Goal: Information Seeking & Learning: Learn about a topic

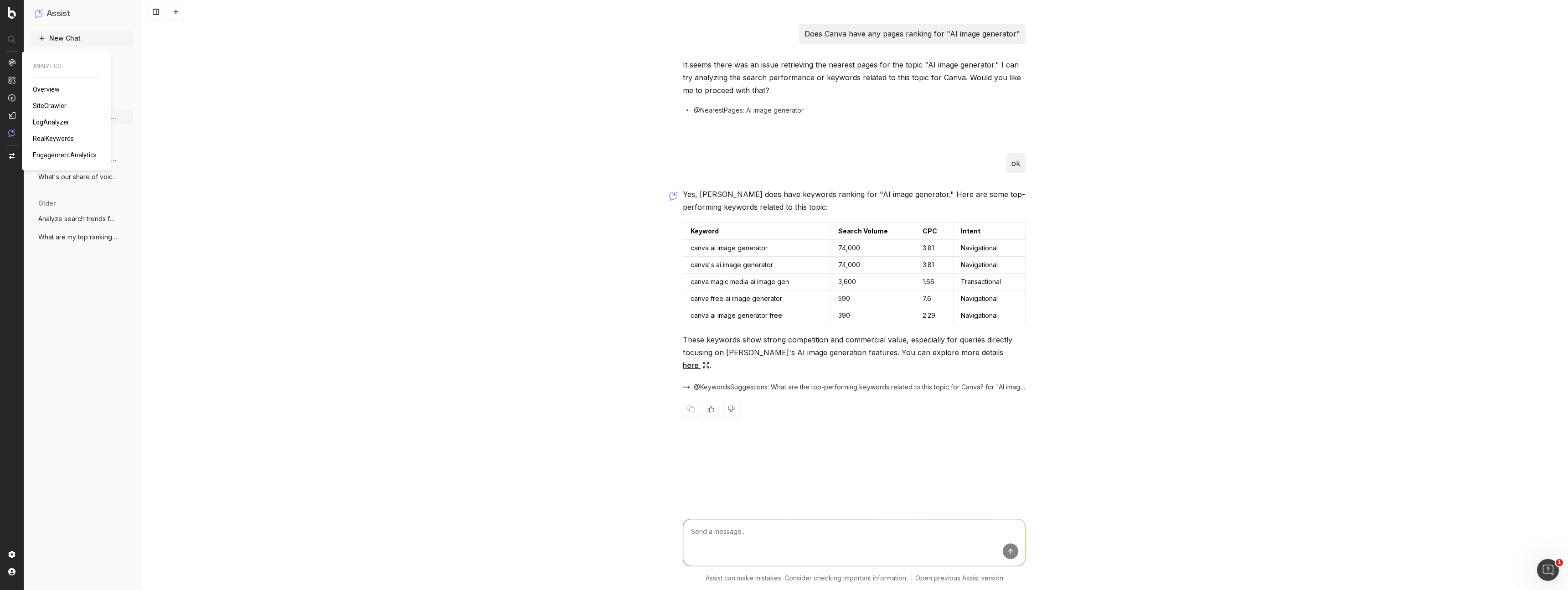
click at [11, 61] on img at bounding box center [12, 63] width 7 height 7
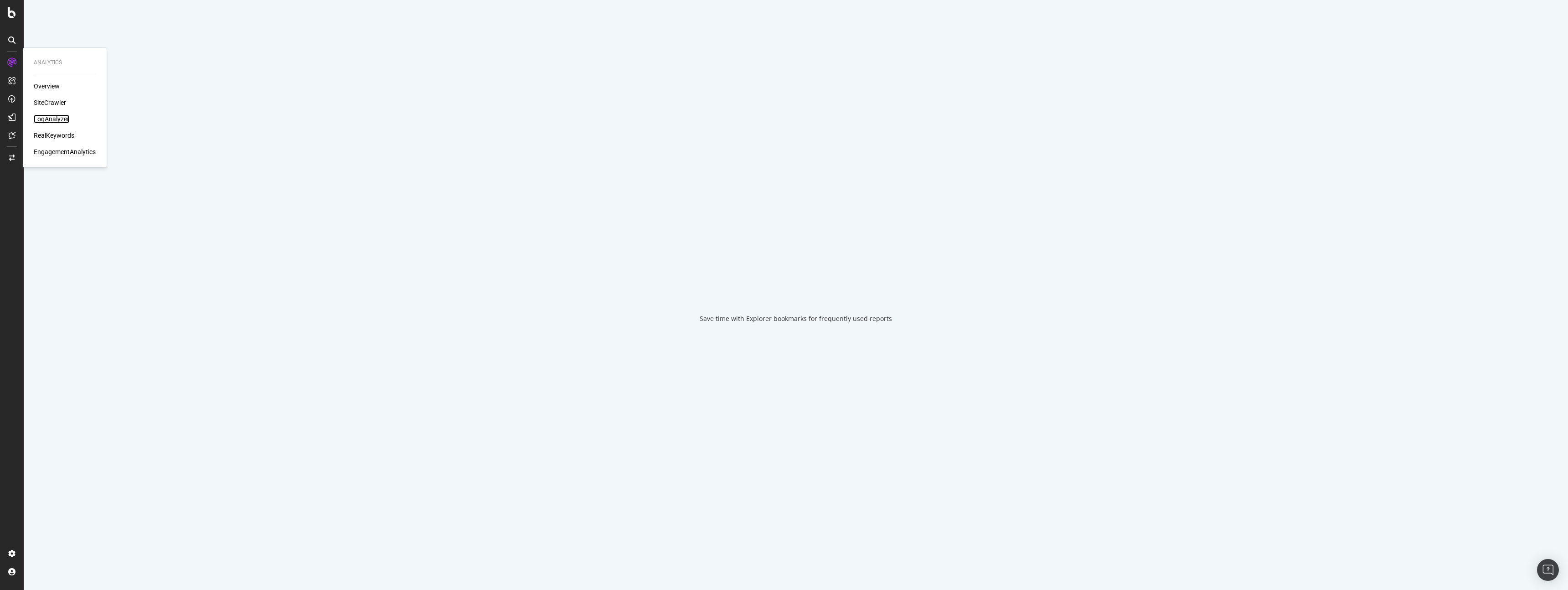
click at [48, 118] on div "LogAnalyzer" at bounding box center [51, 119] width 35 height 9
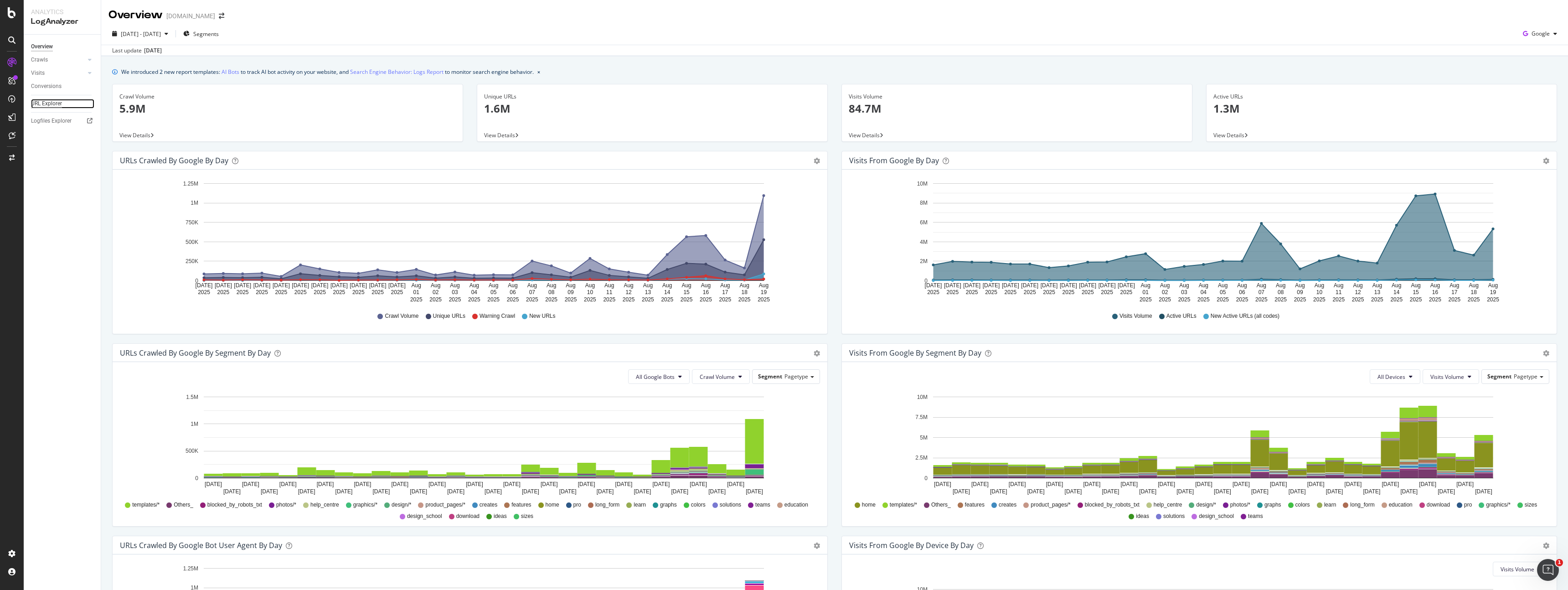
click at [46, 104] on div "URL Explorer" at bounding box center [46, 104] width 31 height 10
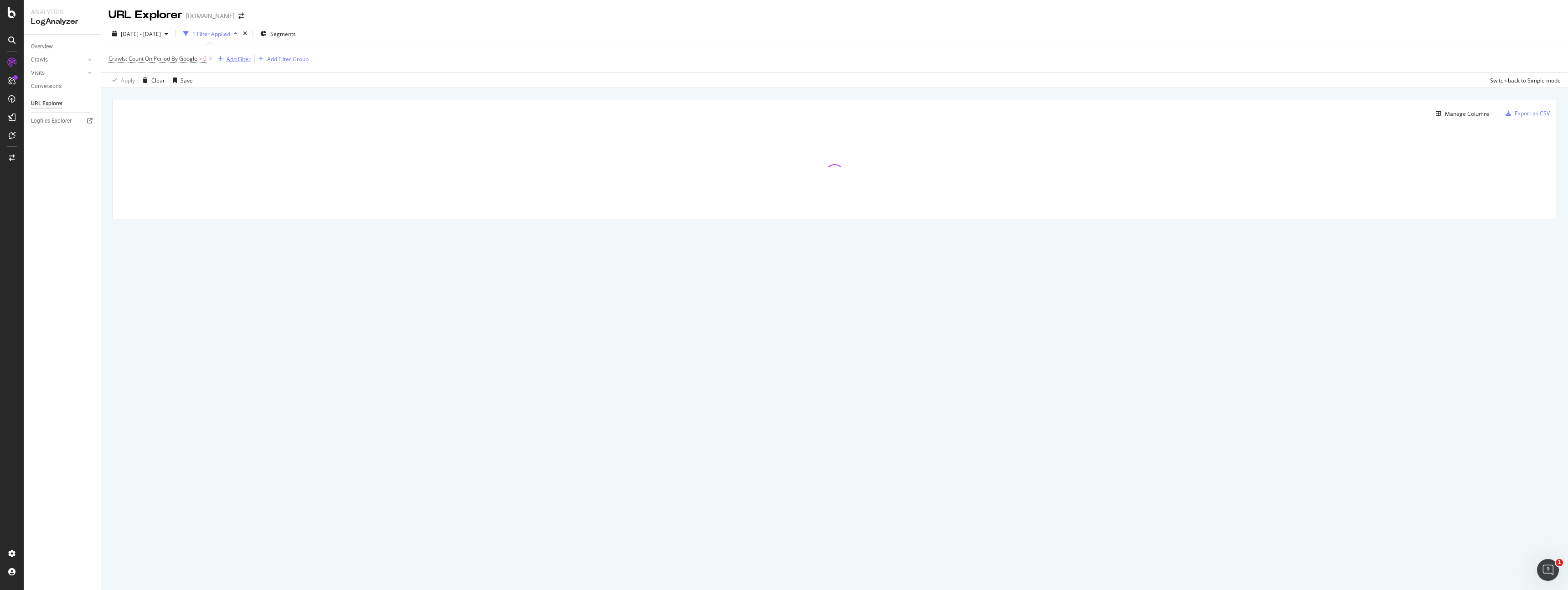
click at [229, 60] on div "Add Filter" at bounding box center [239, 59] width 24 height 8
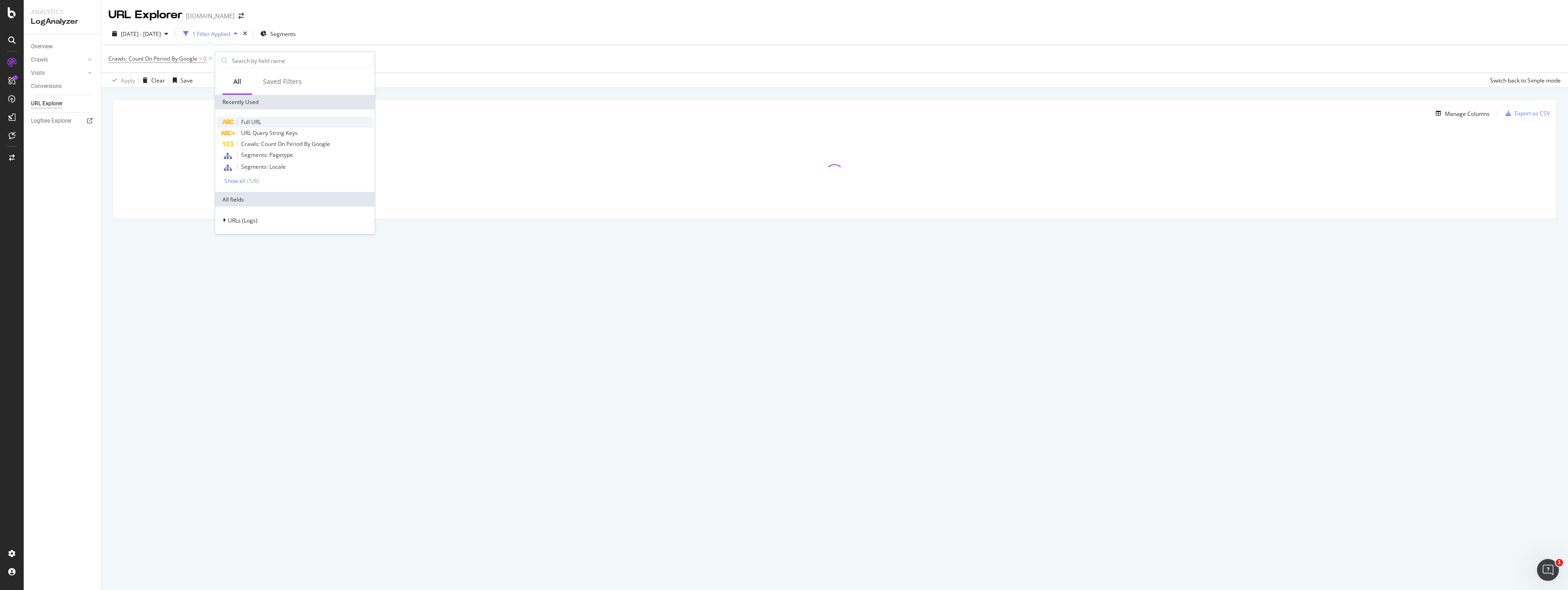
click at [253, 122] on span "Full URL" at bounding box center [251, 122] width 20 height 8
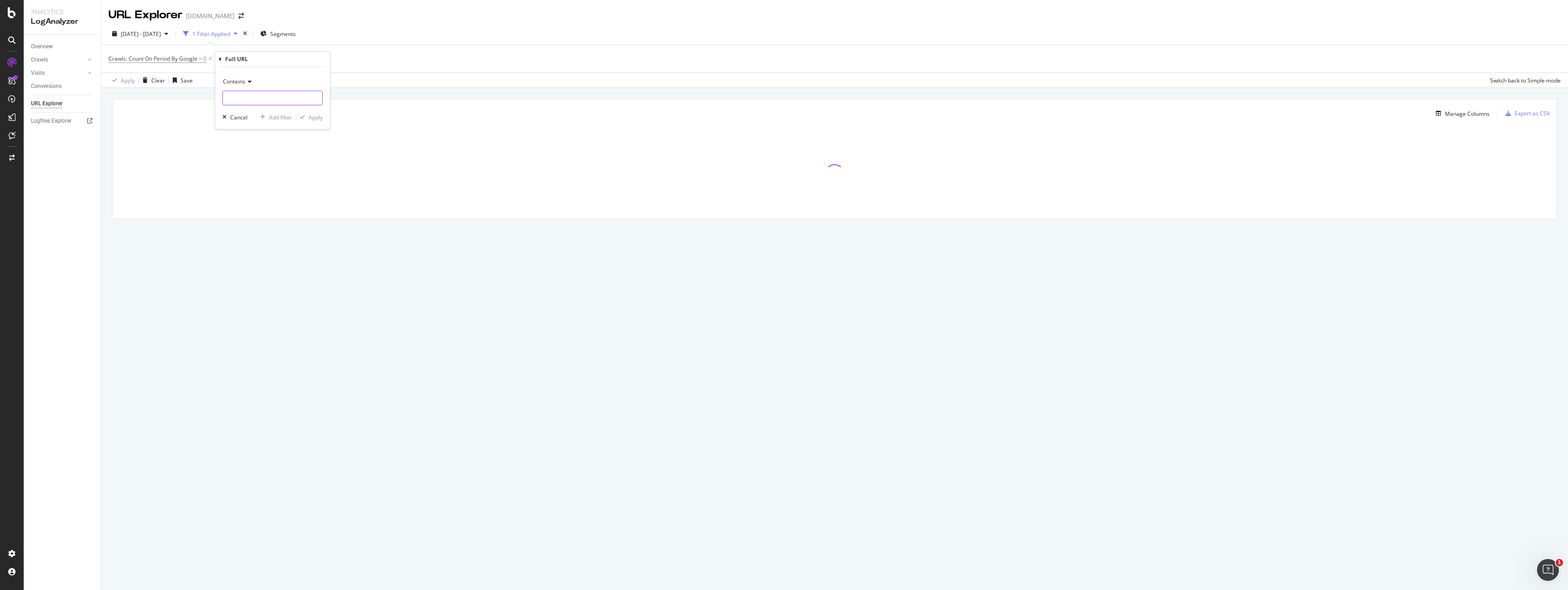
click at [268, 99] on input "text" at bounding box center [272, 98] width 99 height 15
paste input "https://template.canva.com/EAFL_Q8R8pc/1/0/400w-LqFx9RUi8Xw.jpg"
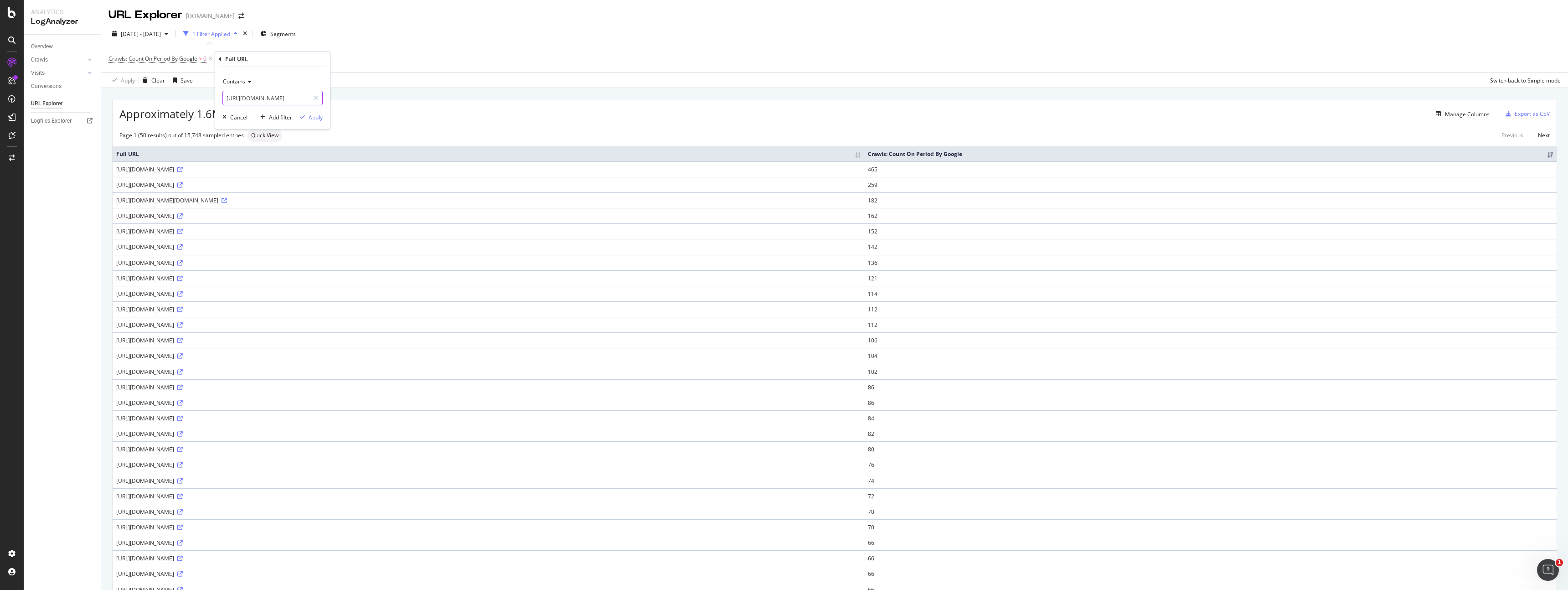
scroll to position [0, 99]
drag, startPoint x: 304, startPoint y: 98, endPoint x: 242, endPoint y: 98, distance: 62.0
click at [242, 98] on input "https://template.canva.com/EAFL_Q8R8pc/1/0/400w-LqFx9RUi8Xw.jpg" at bounding box center [266, 98] width 86 height 15
type input "https://template.canva.com/EA"
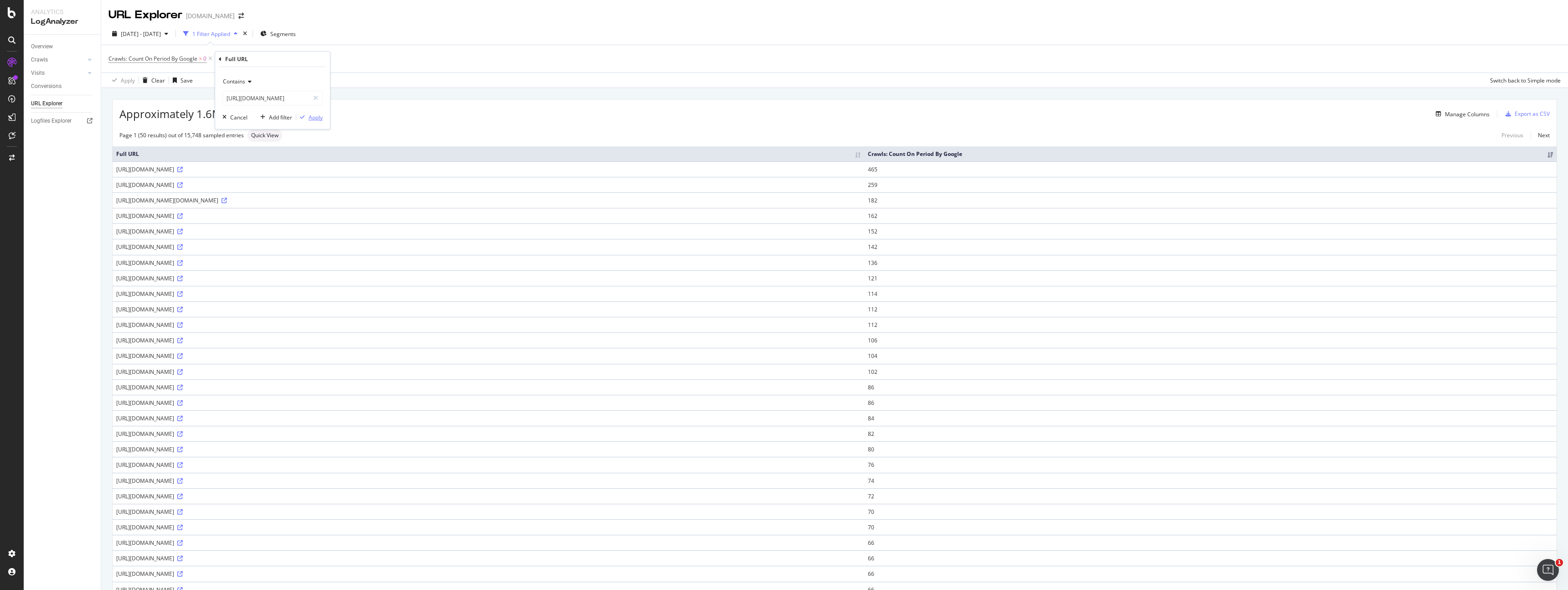
click at [317, 118] on div "Apply" at bounding box center [315, 117] width 14 height 8
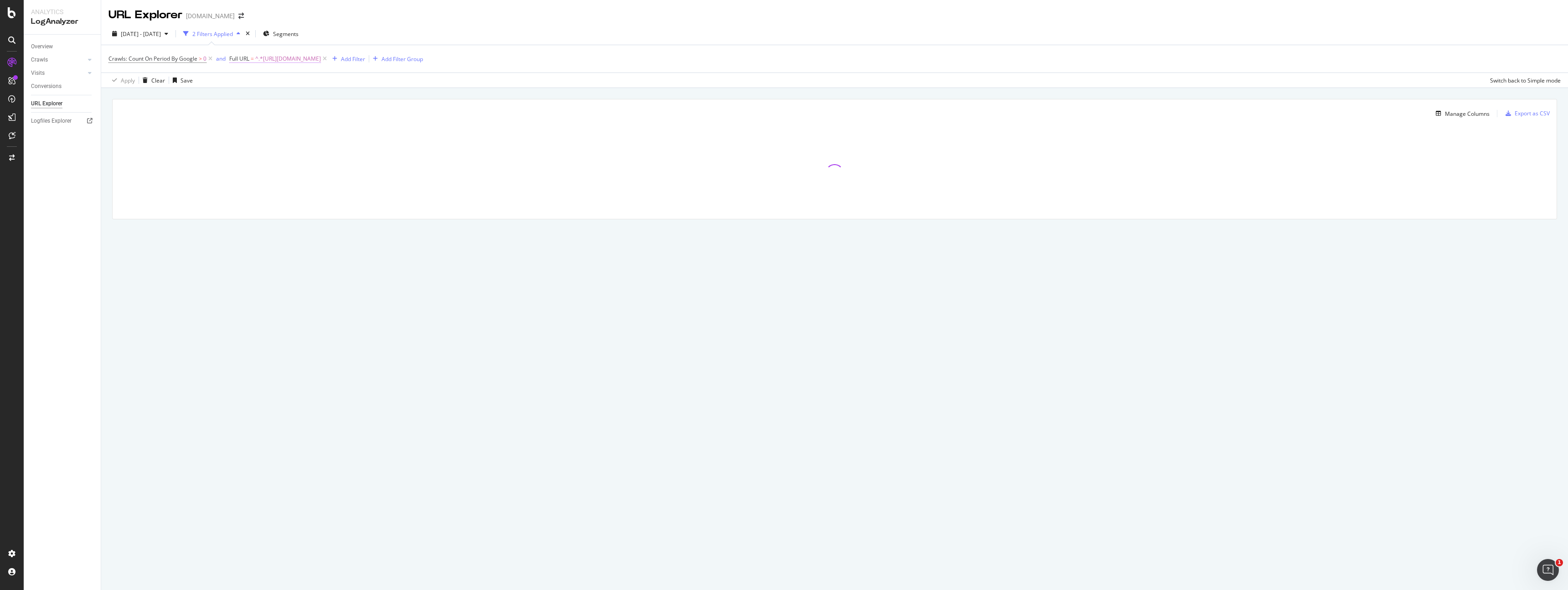
click at [306, 57] on span "^.*https://template.canva.com/EA.*$" at bounding box center [288, 58] width 66 height 13
click at [318, 99] on input "https://template.canva.com/EA" at bounding box center [281, 97] width 86 height 15
click at [321, 96] on input "https://template.canva.com/EA" at bounding box center [281, 97] width 86 height 15
click at [315, 119] on div "Apply" at bounding box center [324, 115] width 26 height 8
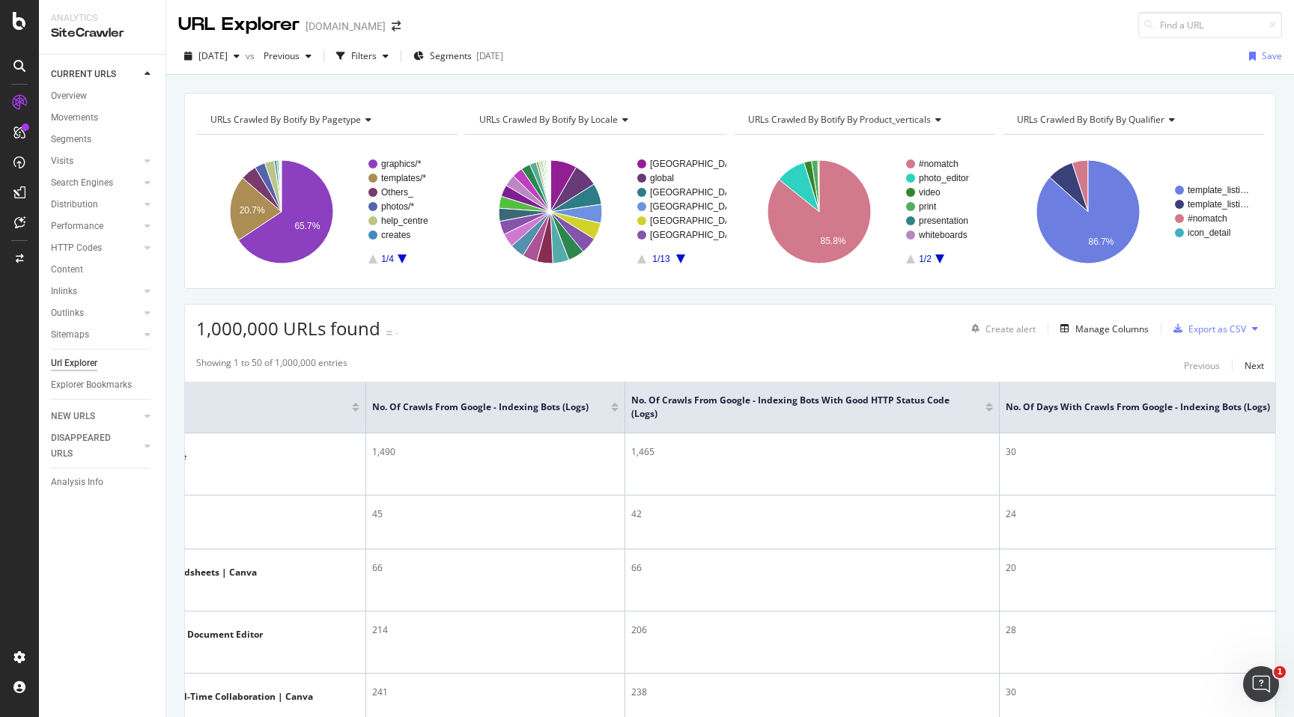
scroll to position [0, 187]
